Goal: Book appointment/travel/reservation

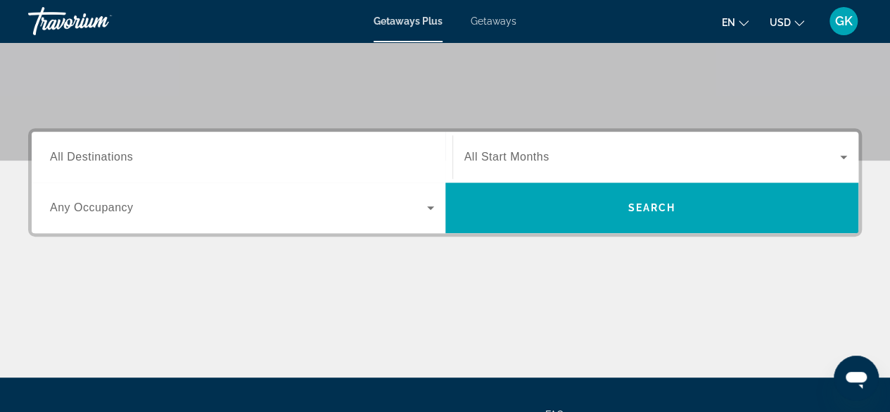
scroll to position [290, 0]
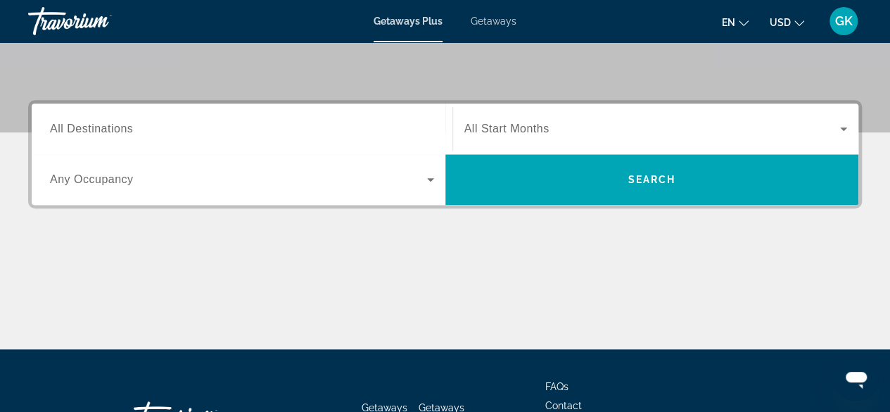
click at [429, 179] on icon "Search widget" at bounding box center [430, 180] width 7 height 4
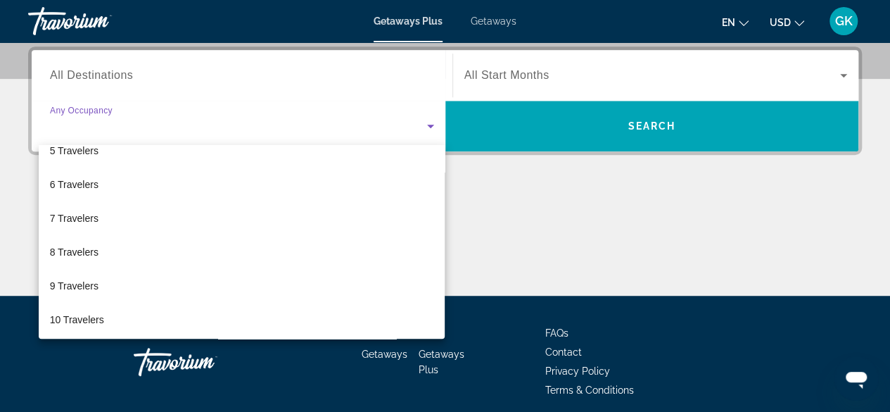
scroll to position [155, 0]
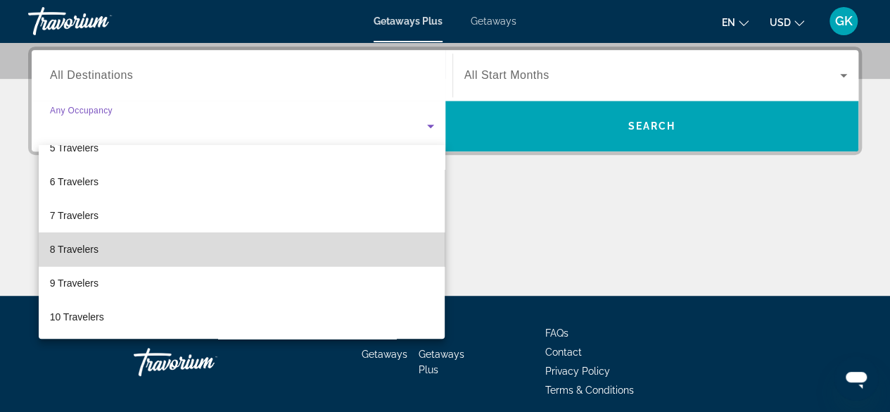
click at [329, 251] on mat-option "8 Travelers" at bounding box center [242, 249] width 407 height 34
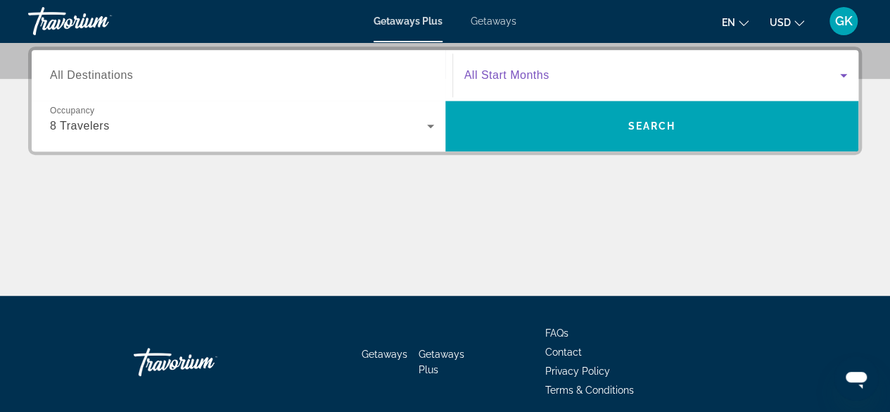
click at [840, 70] on icon "Search widget" at bounding box center [843, 75] width 17 height 17
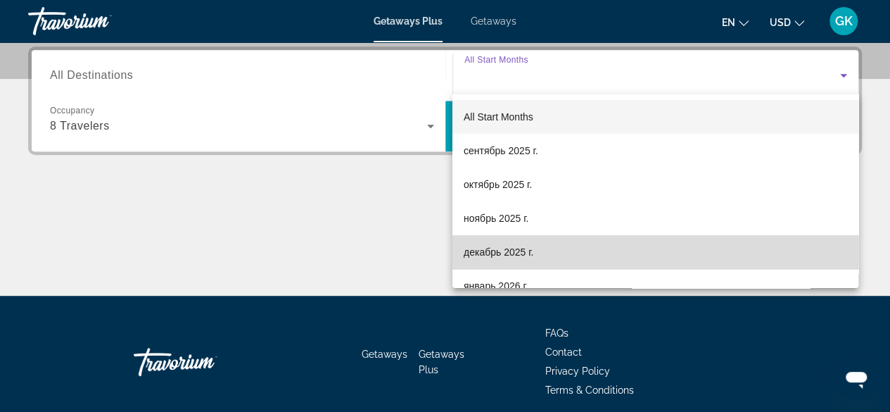
click at [801, 257] on mat-option "декабрь 2025 г." at bounding box center [655, 252] width 406 height 34
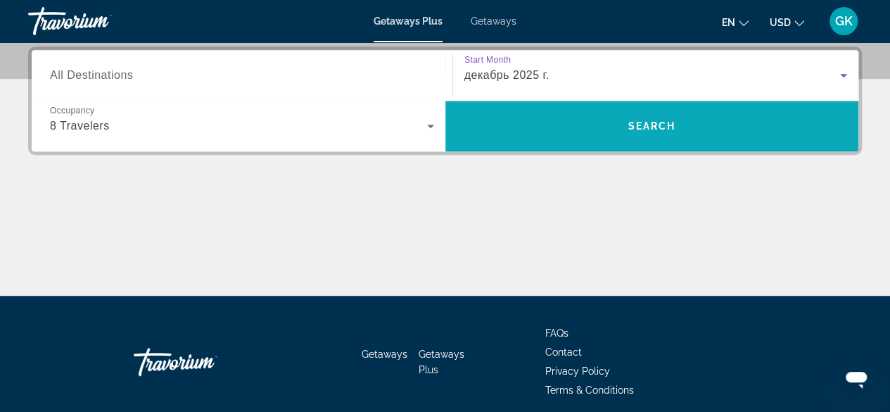
click at [698, 122] on span "Search widget" at bounding box center [652, 126] width 414 height 34
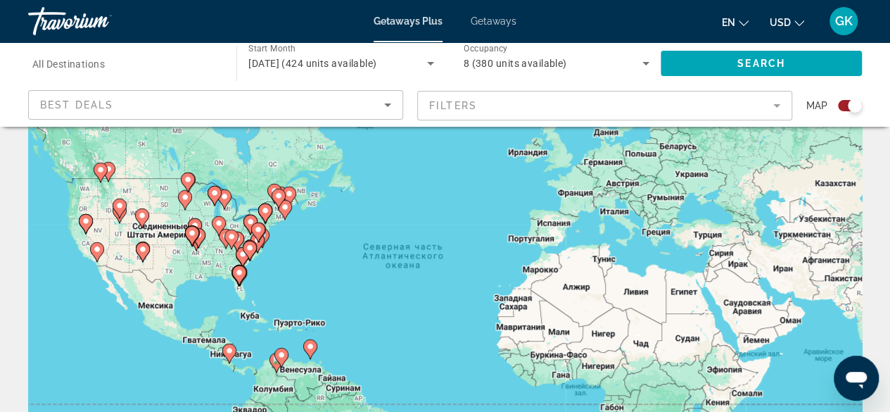
scroll to position [77, 0]
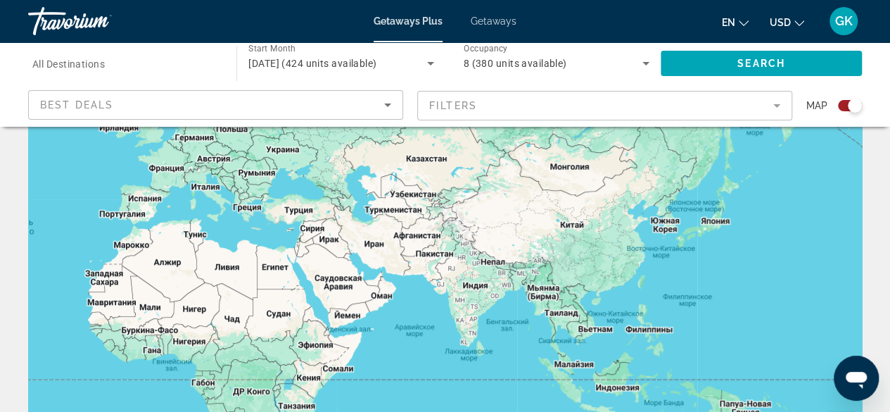
drag, startPoint x: 737, startPoint y: 256, endPoint x: 324, endPoint y: 236, distance: 414.2
click at [324, 236] on div "Чтобы активировать перетаскивание с помощью клавиатуры, нажмите Alt + Ввод. Пос…" at bounding box center [445, 274] width 834 height 422
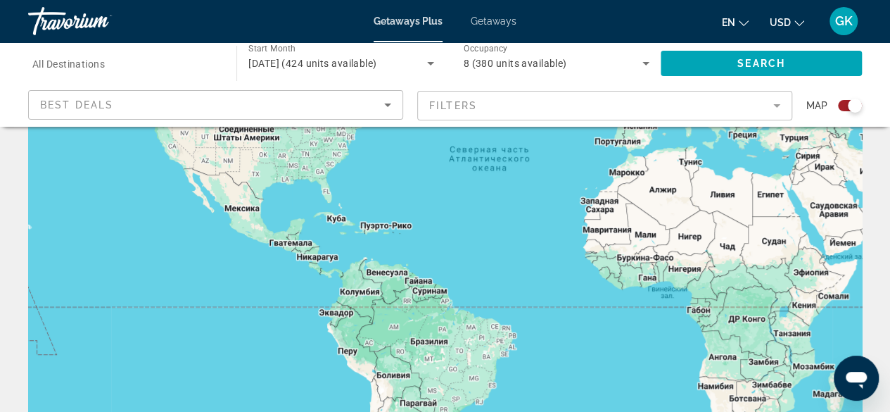
drag, startPoint x: 267, startPoint y: 253, endPoint x: 759, endPoint y: 177, distance: 497.7
click at [759, 177] on div "Main content" at bounding box center [445, 274] width 834 height 422
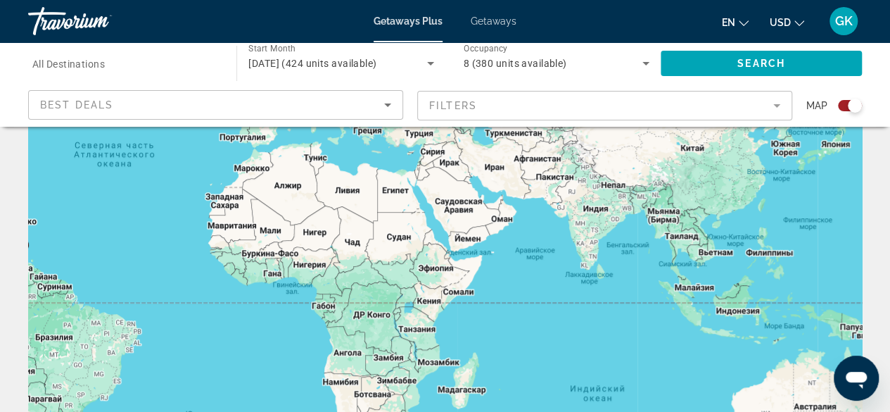
drag, startPoint x: 734, startPoint y: 241, endPoint x: 469, endPoint y: 283, distance: 268.6
click at [469, 283] on div "Чтобы активировать перетаскивание с помощью клавиатуры, нажмите Alt + Ввод. Пос…" at bounding box center [445, 274] width 834 height 422
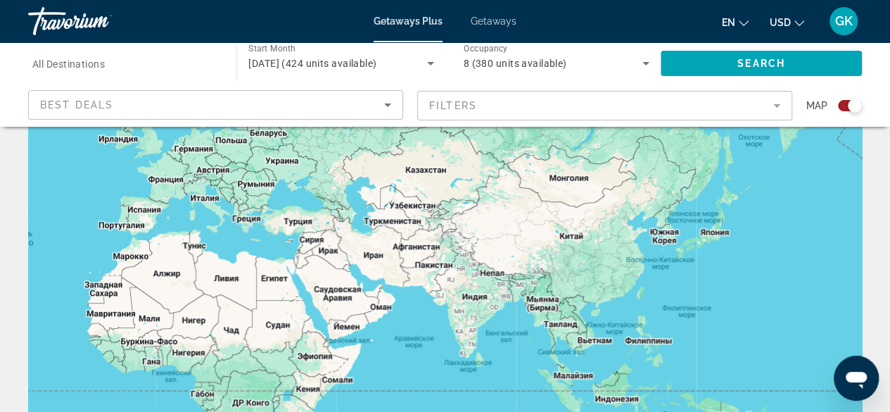
drag, startPoint x: 560, startPoint y: 222, endPoint x: 489, endPoint y: 305, distance: 108.8
click at [489, 305] on div "Main content" at bounding box center [445, 274] width 834 height 422
click at [194, 68] on input "Destination All Destinations" at bounding box center [125, 64] width 186 height 17
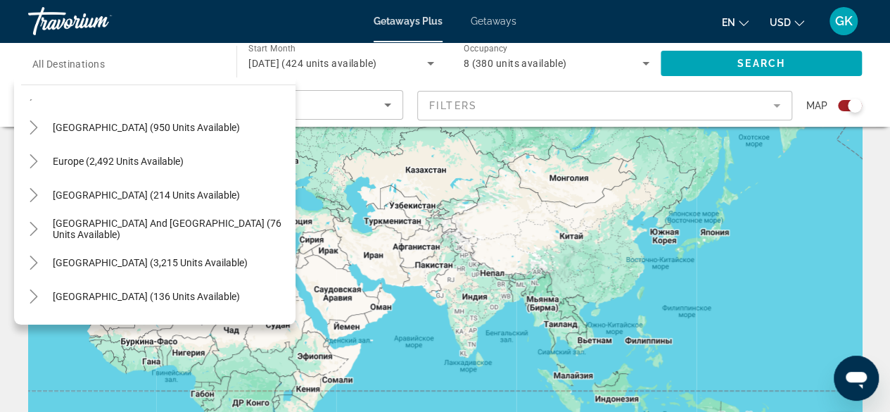
scroll to position [228, 0]
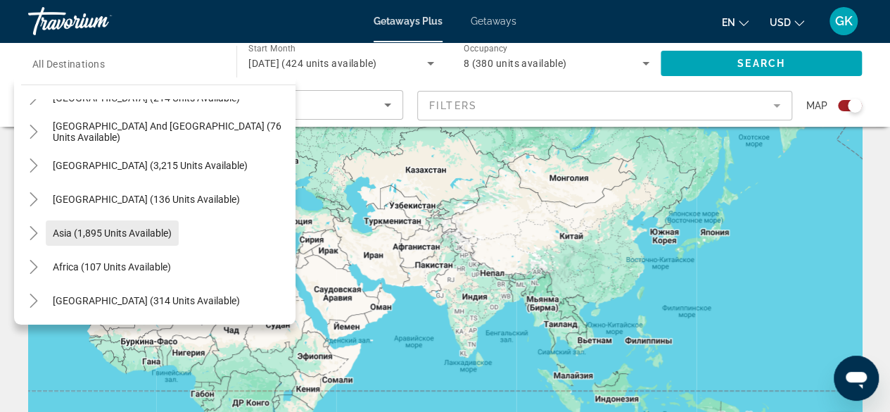
click at [159, 234] on span "Asia (1,895 units available)" at bounding box center [112, 232] width 119 height 11
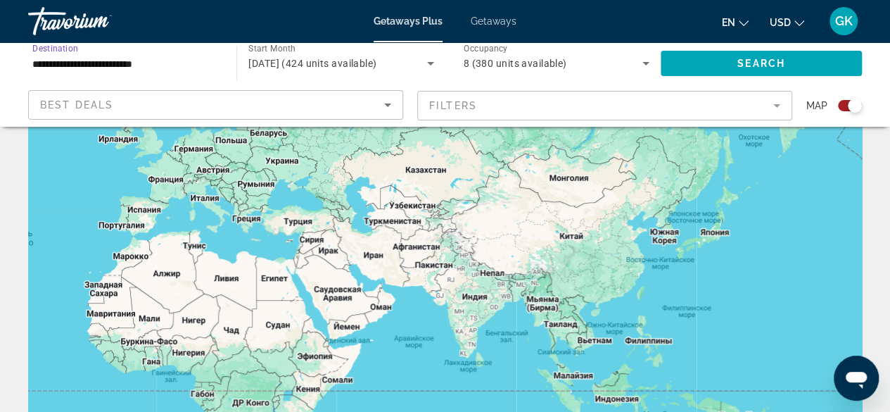
click at [635, 63] on div "8 (380 units available)" at bounding box center [553, 63] width 179 height 17
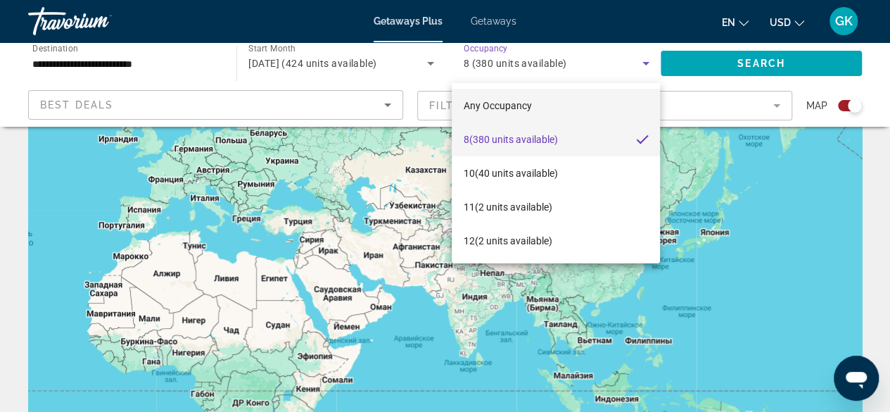
click at [529, 105] on span "Any Occupancy" at bounding box center [497, 105] width 68 height 11
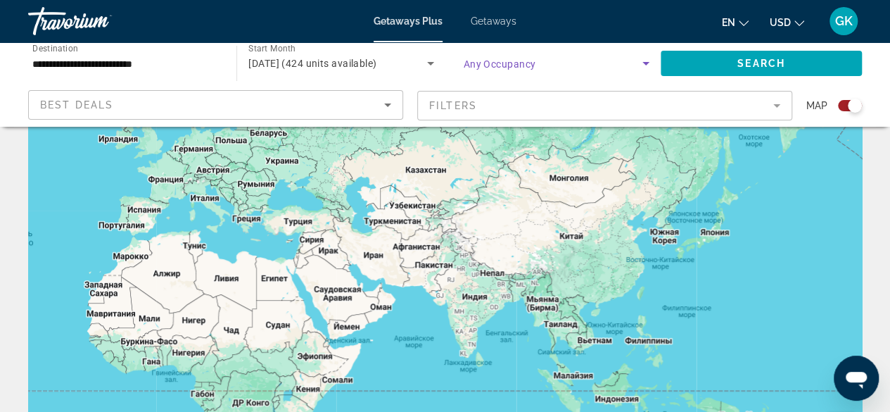
click at [642, 63] on icon "Search widget" at bounding box center [646, 63] width 17 height 17
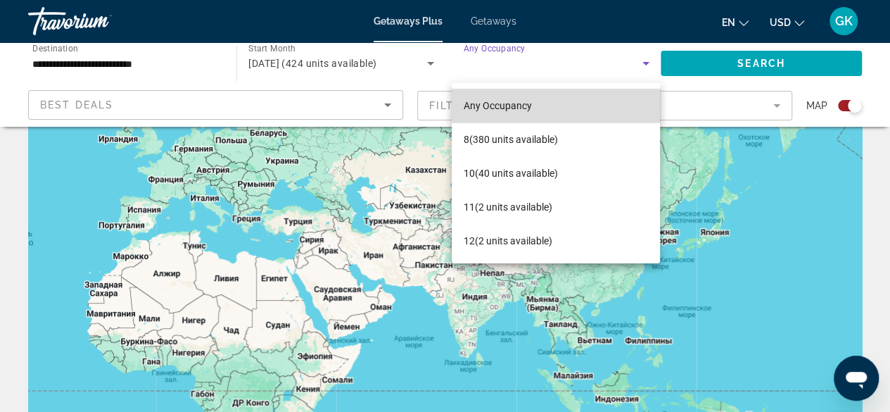
click at [531, 103] on mat-option "Any Occupancy" at bounding box center [556, 106] width 208 height 34
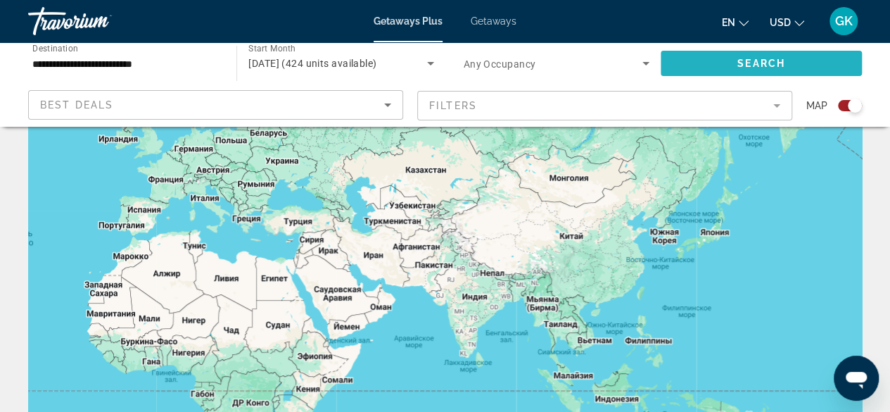
click at [740, 65] on span "Search" at bounding box center [761, 63] width 48 height 11
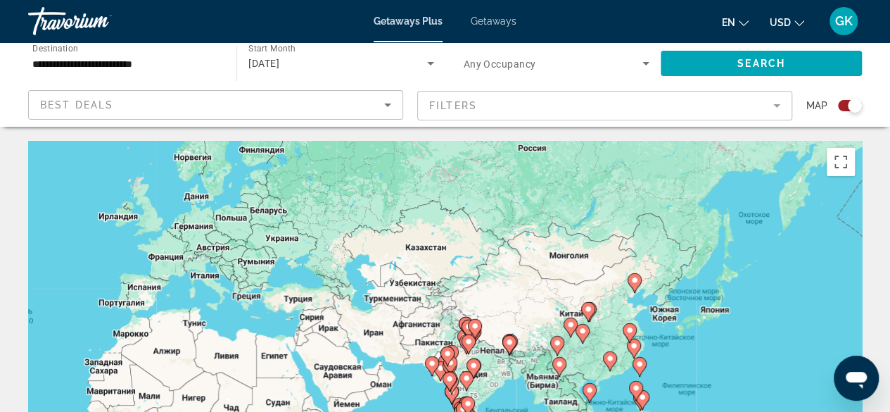
click at [711, 280] on div "Чтобы активировать перетаскивание с помощью клавиатуры, нажмите Alt + Ввод. Пос…" at bounding box center [445, 352] width 834 height 422
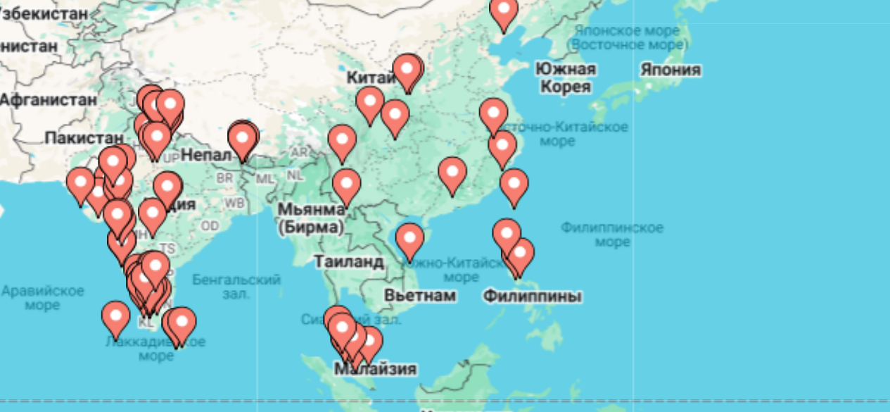
scroll to position [122, 0]
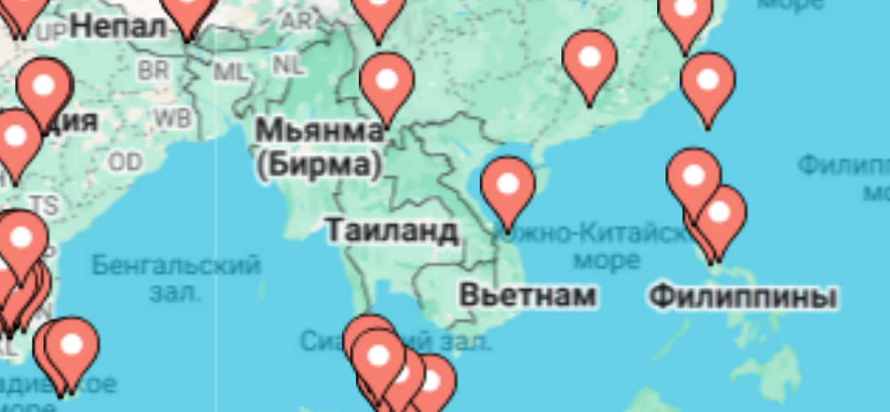
drag, startPoint x: 619, startPoint y: 275, endPoint x: 689, endPoint y: 267, distance: 70.8
click at [689, 267] on div "Чтобы активировать перетаскивание с помощью клавиатуры, нажмите Alt + Ввод. Пос…" at bounding box center [445, 230] width 834 height 422
click at [656, 264] on image "Main content" at bounding box center [655, 260] width 8 height 8
type input "**********"
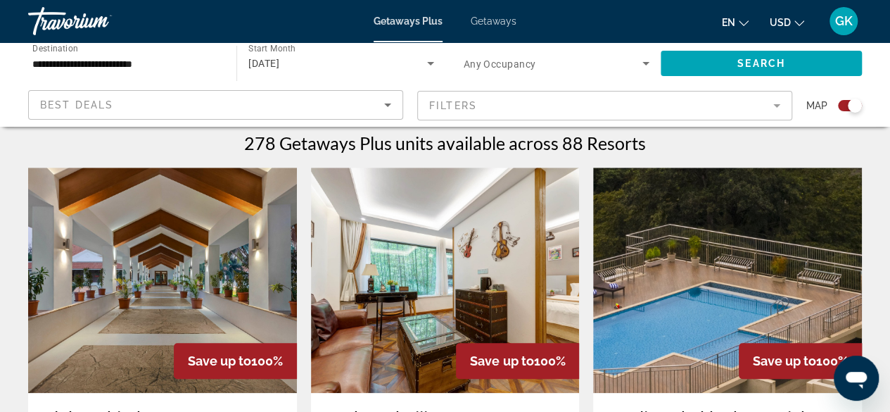
scroll to position [438, 0]
